Goal: Task Accomplishment & Management: Use online tool/utility

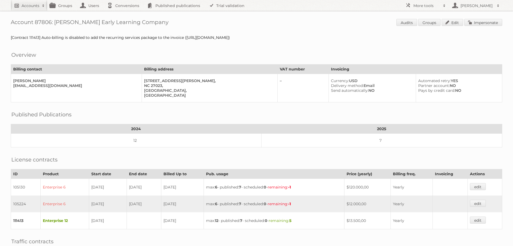
drag, startPoint x: 29, startPoint y: 4, endPoint x: 32, endPoint y: 4, distance: 3.5
click at [29, 4] on h2 "Accounts" at bounding box center [31, 5] width 18 height 5
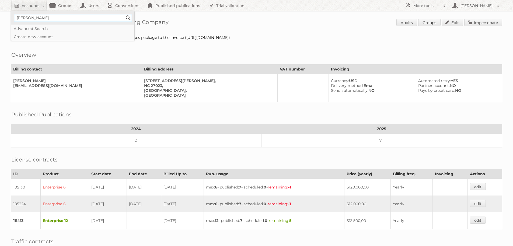
type input"] "[PERSON_NAME]"
click at [129, 18] on input "Search" at bounding box center [128, 18] width 8 height 8
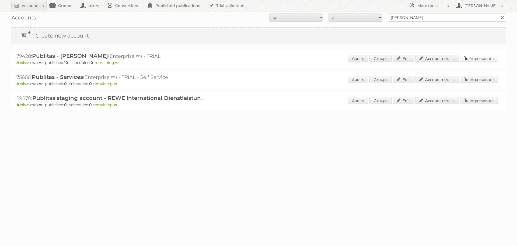
click at [471, 57] on link "Impersonate" at bounding box center [479, 58] width 38 height 7
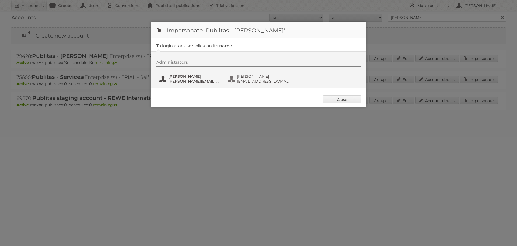
click at [182, 80] on span "[PERSON_NAME][EMAIL_ADDRESS][DOMAIN_NAME]" at bounding box center [194, 81] width 52 height 5
